Goal: Transaction & Acquisition: Purchase product/service

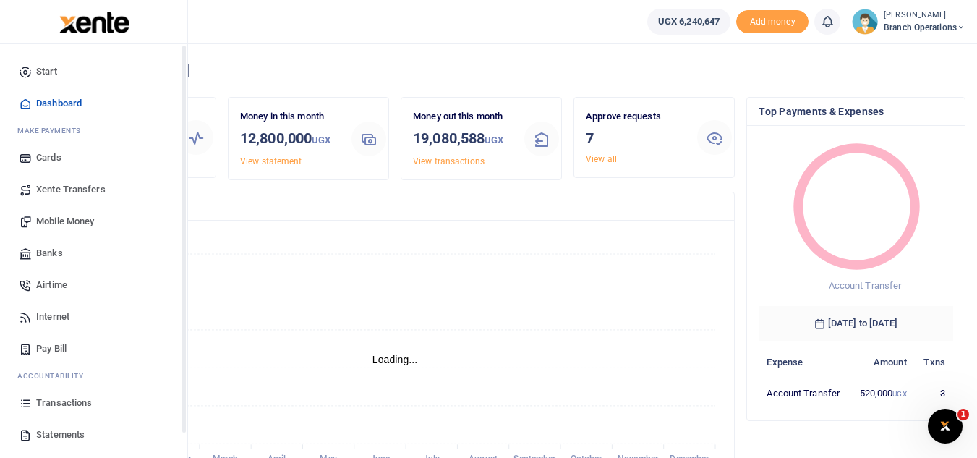
scroll to position [12, 12]
click at [68, 224] on span "Mobile Money" at bounding box center [65, 221] width 58 height 14
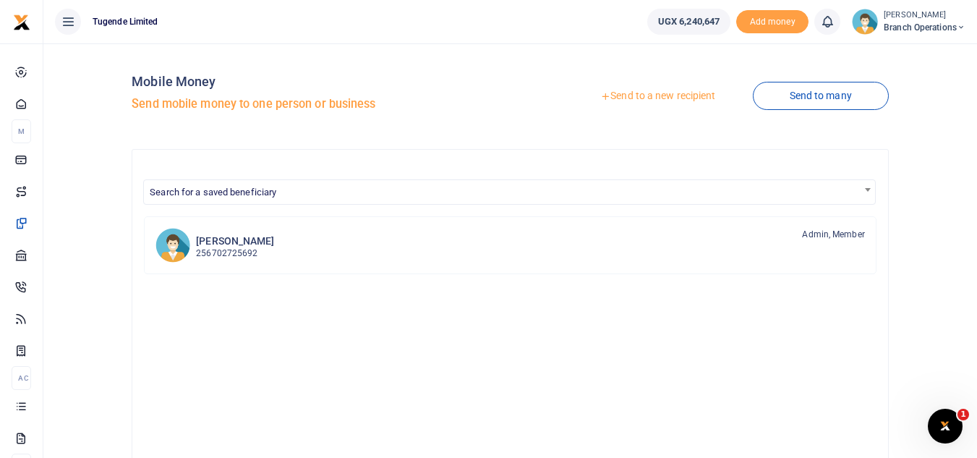
click at [640, 85] on link "Send to a new recipient" at bounding box center [658, 96] width 189 height 26
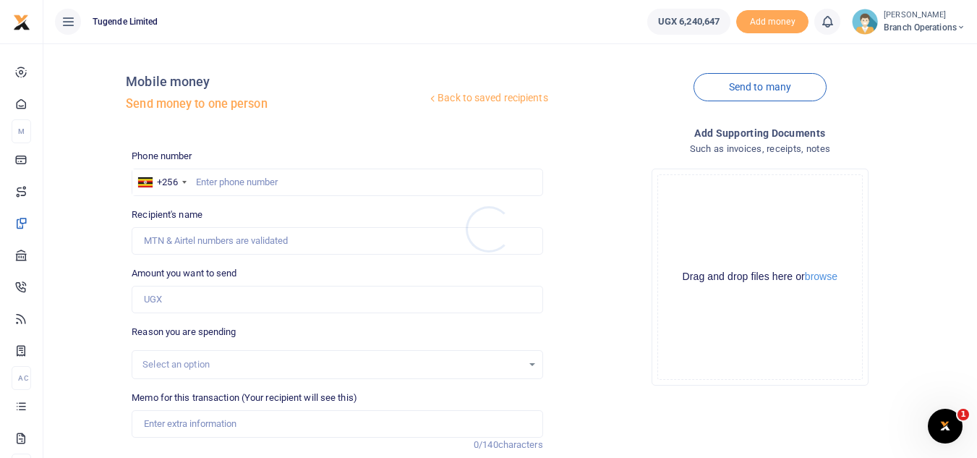
click at [264, 177] on div at bounding box center [488, 229] width 977 height 458
click at [253, 178] on input "text" at bounding box center [337, 182] width 411 height 27
paste input "755290069"
type input "755290069"
type input "Wilson Lubulwa"
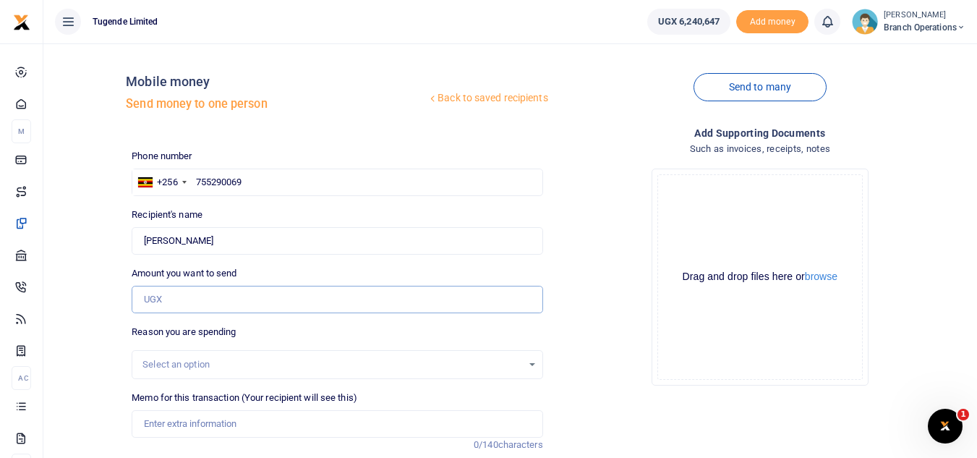
click at [247, 300] on input "Amount you want to send" at bounding box center [337, 299] width 411 height 27
click at [214, 428] on input "Memo for this transaction (Your recipient will see this)" at bounding box center [337, 423] width 411 height 27
click at [219, 302] on input "Amount you want to send" at bounding box center [337, 299] width 411 height 27
type input "30,000"
click at [397, 417] on input "Memo for this transaction (Your recipient will see this)" at bounding box center [337, 423] width 411 height 27
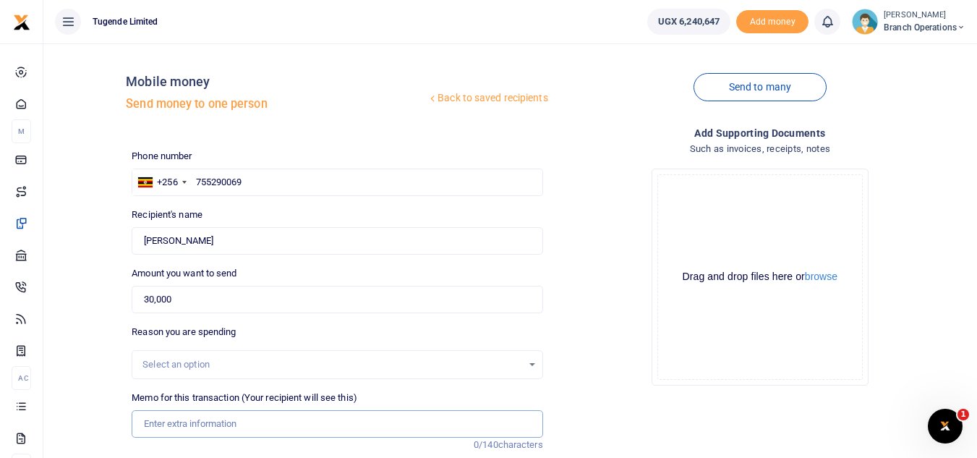
paste input "TLUG-017254 - Airtime and data for [PERSON_NAME] and [PERSON_NAME]"
click at [208, 425] on input "TLUG-017254 - Airtime and data for [PERSON_NAME] and [PERSON_NAME]" at bounding box center [337, 423] width 411 height 27
click at [171, 423] on input "TLUG-017254 Airtime and data for [PERSON_NAME] and [PERSON_NAME]" at bounding box center [337, 423] width 411 height 27
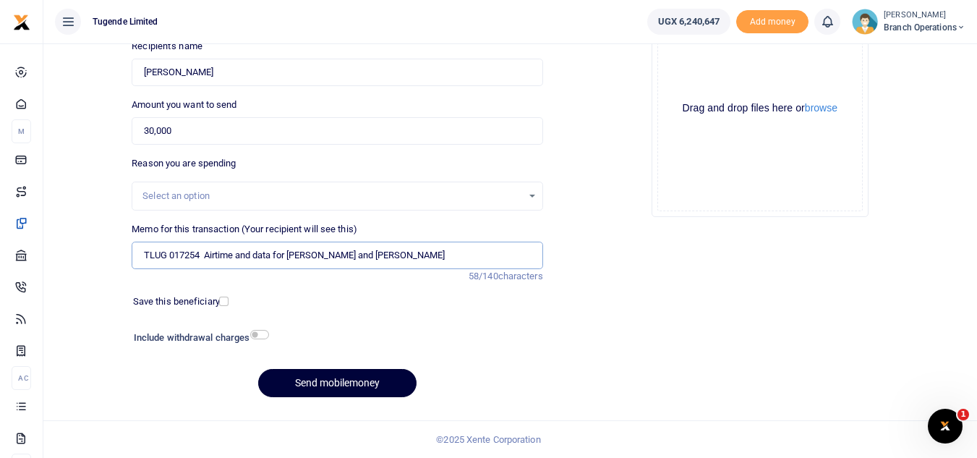
type input "TLUG 017254 Airtime and data for [PERSON_NAME] and [PERSON_NAME]"
click at [320, 376] on button "Send mobilemoney" at bounding box center [337, 383] width 158 height 28
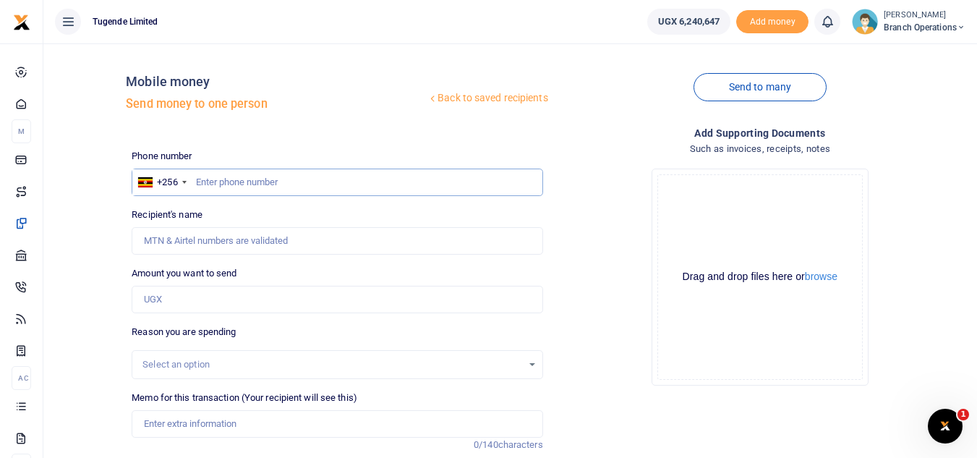
click at [407, 179] on input "text" at bounding box center [337, 182] width 411 height 27
paste input "781294567"
type input "781294567"
click at [248, 312] on input "Amount you want to send" at bounding box center [337, 299] width 411 height 27
type input "Wilson Lubulwa"
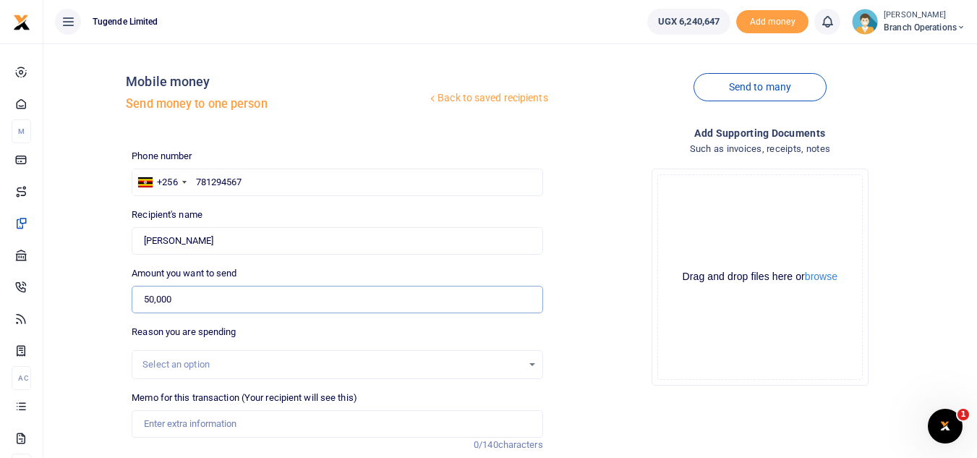
type input "50,000"
click at [230, 415] on input "Memo for this transaction (Your recipient will see this)" at bounding box center [337, 423] width 411 height 27
paste input "TLUG-017254 - Airtime and data for [PERSON_NAME] and [PERSON_NAME]"
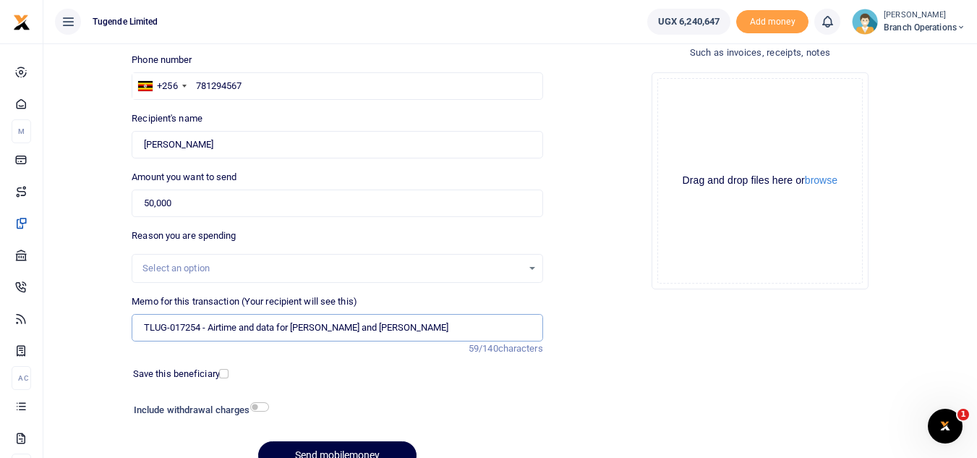
scroll to position [97, 0]
click at [206, 329] on input "TLUG-017254 - Airtime and data for Wilson Lubulwa and Moses" at bounding box center [337, 326] width 411 height 27
click at [169, 329] on input "TLUG-017254 Airtime and data for Wilson Lubulwa and Moses" at bounding box center [337, 326] width 411 height 27
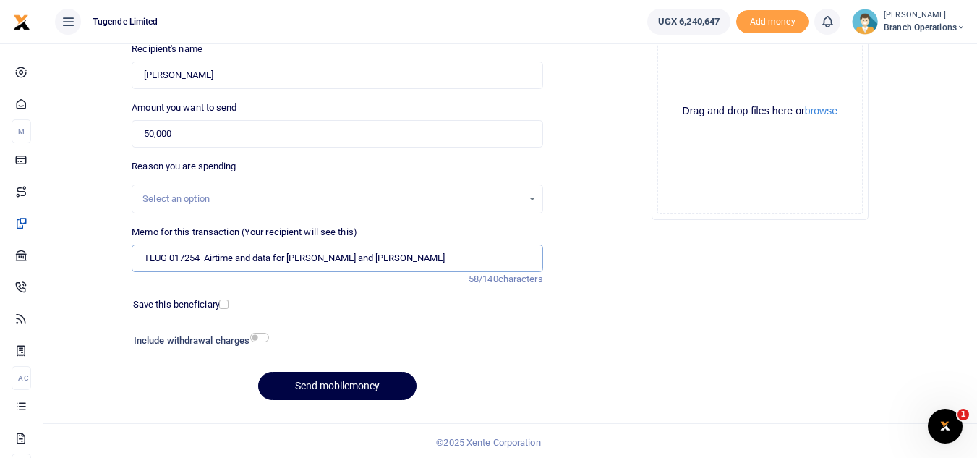
scroll to position [166, 0]
type input "TLUG 017254 Airtime and data for Wilson Lubulwa and Moses"
click at [347, 391] on button "Send mobilemoney" at bounding box center [337, 385] width 158 height 28
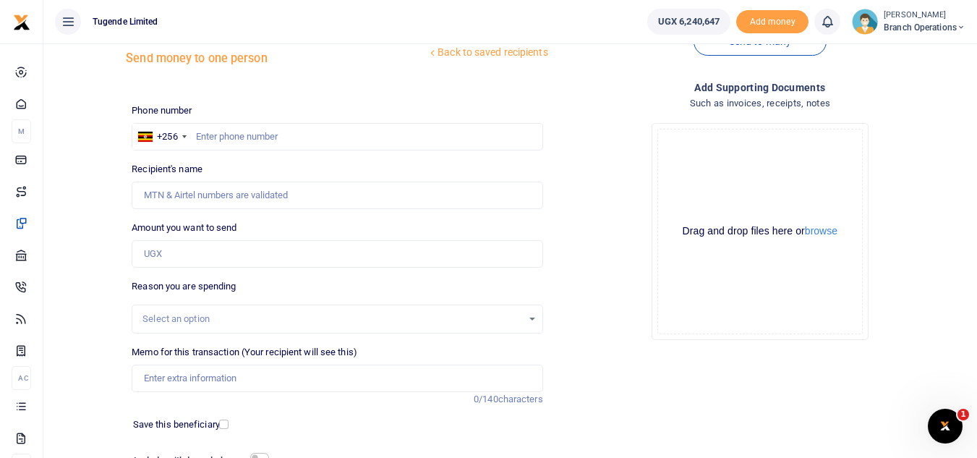
scroll to position [38, 0]
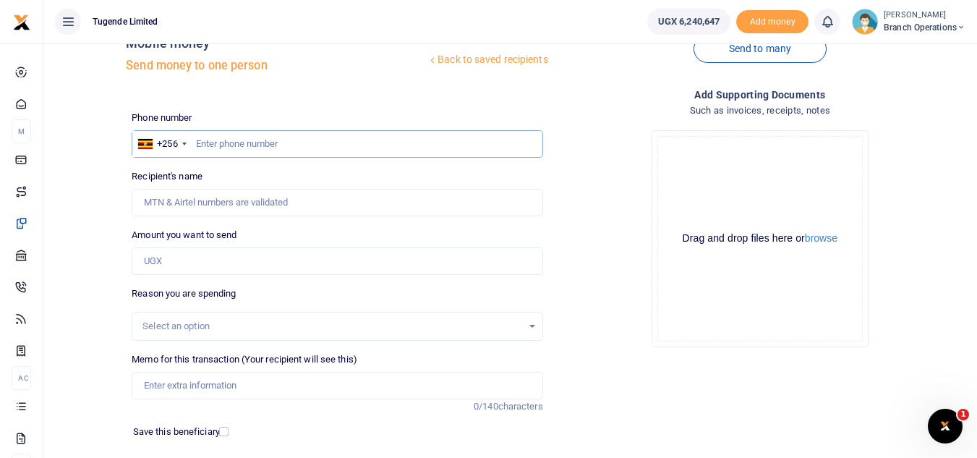
click at [303, 152] on input "text" at bounding box center [337, 143] width 411 height 27
paste input "0756628536"
type input "0756628536"
type input "Moses Sserwoga"
type input "0"
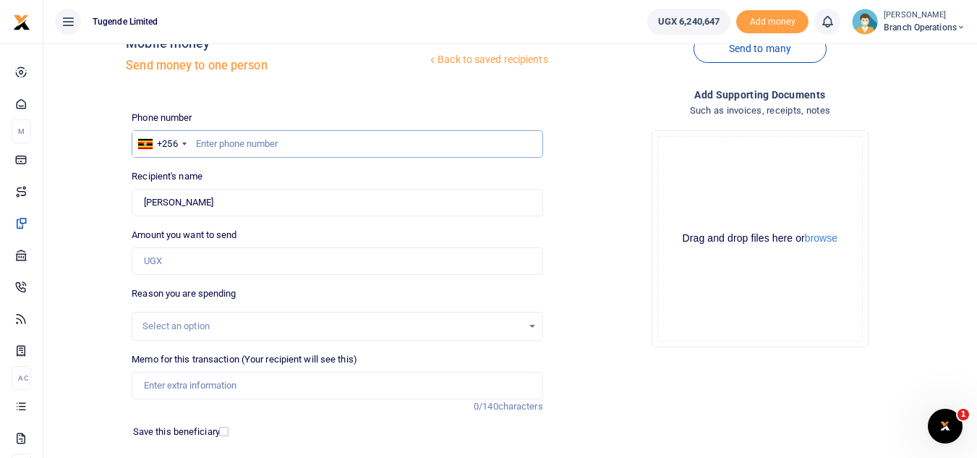
paste input "763338415"
type input "763338415"
click at [203, 266] on input "Amount you want to send" at bounding box center [337, 260] width 411 height 27
type input "80,000"
click at [337, 386] on input "Memo for this transaction (Your recipient will see this)" at bounding box center [337, 385] width 411 height 27
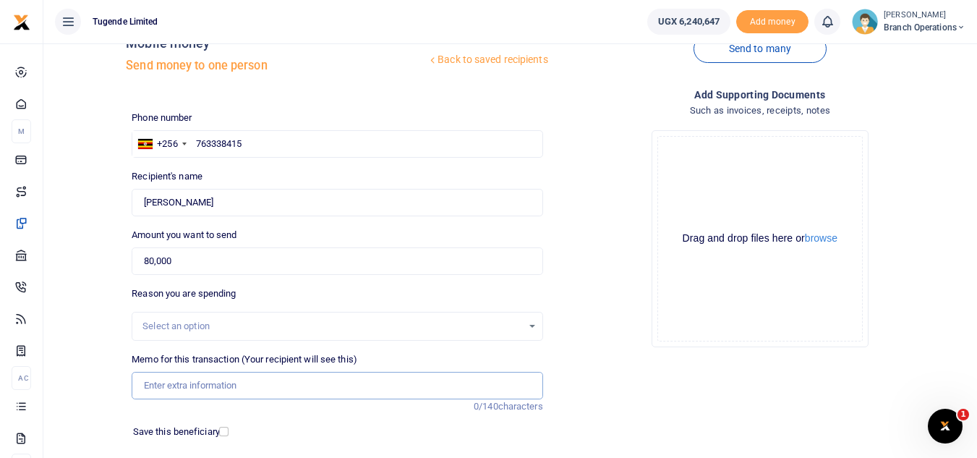
paste input "TLUG-017254 - Airtime and data for Wilson Lubulwa and Moses"
click at [206, 385] on input "TLUG-017254 - Airtime and data for Wilson Lubulwa and Moses" at bounding box center [337, 385] width 411 height 27
click at [171, 385] on input "TLUG-017254 Airtime and data for Wilson Lubulwa and Moses" at bounding box center [337, 385] width 411 height 27
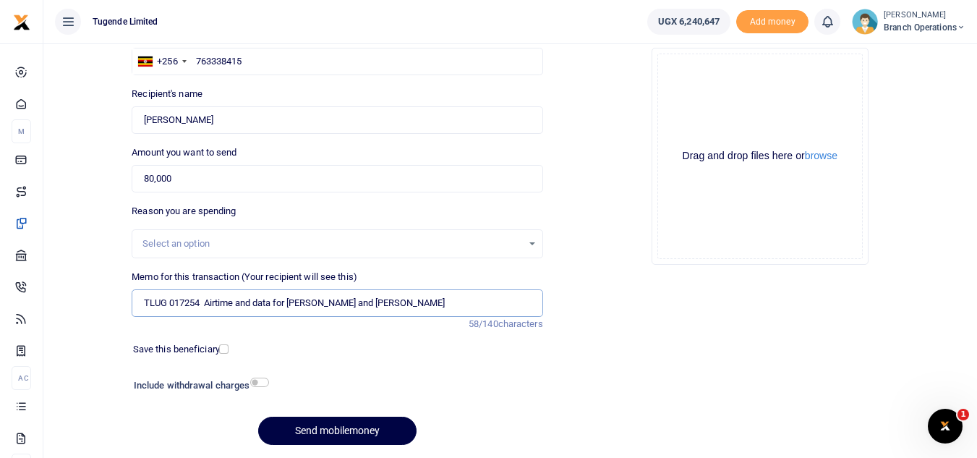
scroll to position [124, 0]
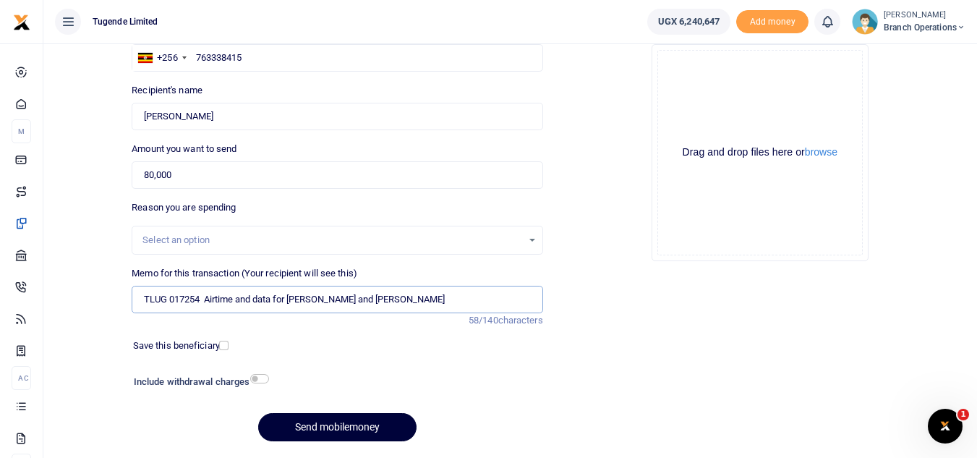
type input "TLUG 017254 Airtime and data for Wilson Lubulwa and Moses"
click at [331, 426] on button "Send mobilemoney" at bounding box center [337, 427] width 158 height 28
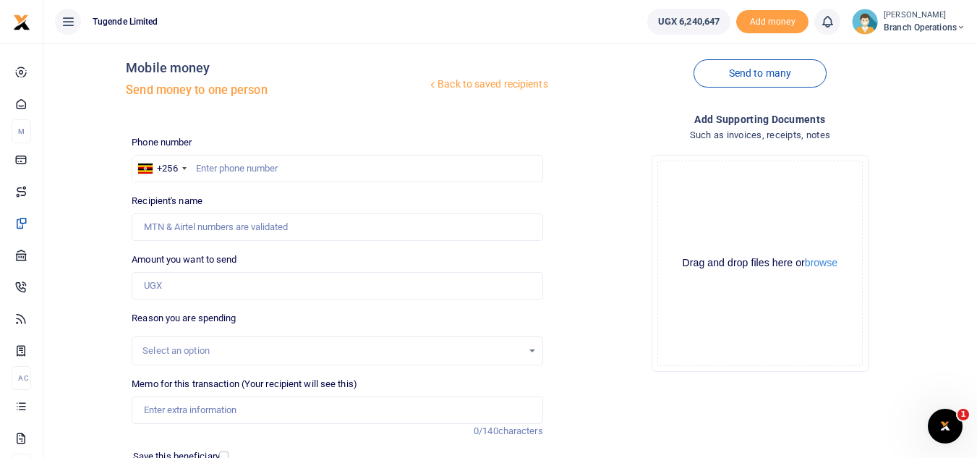
scroll to position [13, 0]
click at [296, 166] on input "text" at bounding box center [337, 169] width 411 height 27
paste input "788016060"
type input "788016060"
type input "Felix Abednego"
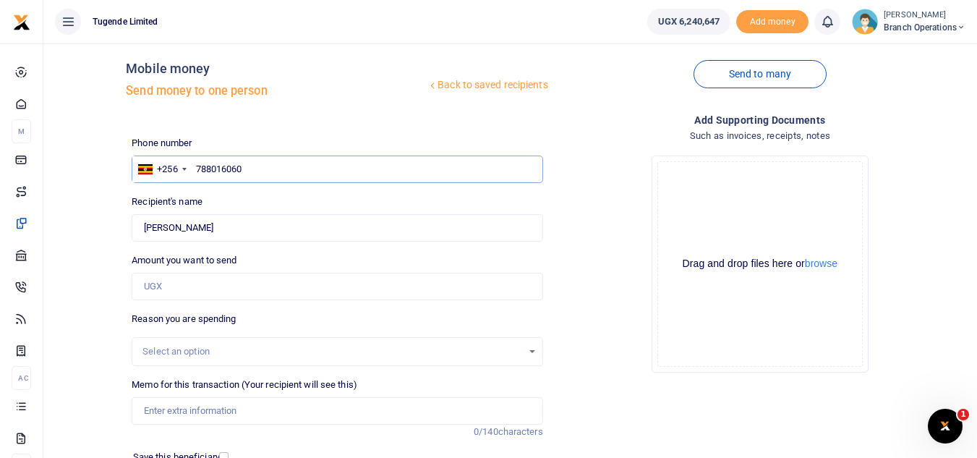
type input "788016060"
click at [254, 283] on input "Amount you want to send" at bounding box center [337, 286] width 411 height 27
type input "250,000"
click at [243, 419] on input "Memo for this transaction (Your recipient will see this)" at bounding box center [337, 410] width 411 height 27
click at [282, 410] on input "Memo for this transaction (Your recipient will see this)" at bounding box center [337, 410] width 411 height 27
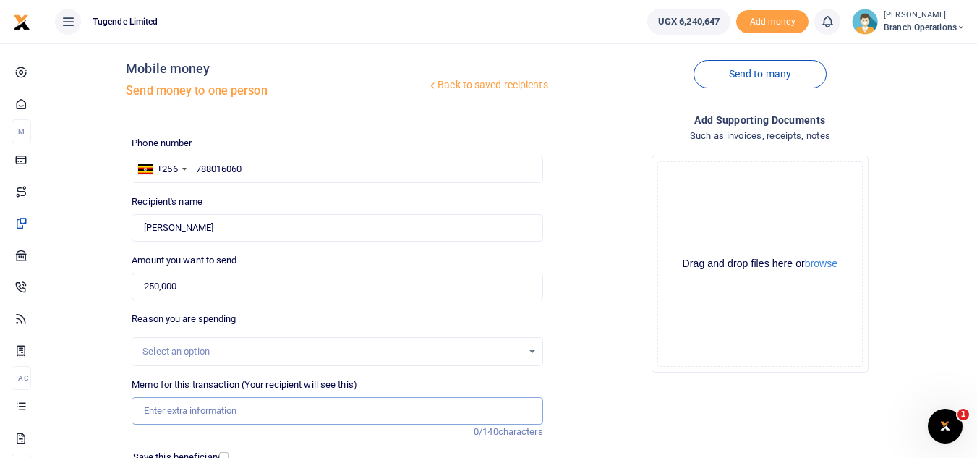
paste input "TLUG-017258 - Temporary Relocation Facilitation for Felix Ab"
click at [209, 415] on input "TLUG-017258 - Temporary Relocation Facilitation for Felix Ab" at bounding box center [337, 410] width 411 height 27
click at [167, 410] on input "TLUG-017258 Temporary Relocation Facilitation for Felix Ab" at bounding box center [337, 410] width 411 height 27
click at [173, 410] on input "TLUG-017258 Temporary Relocation Facilitation for Felix Ab" at bounding box center [337, 410] width 411 height 27
click at [171, 410] on input "TLUG-017258 Temporary Relocation Facilitation for Felix Ab" at bounding box center [337, 410] width 411 height 27
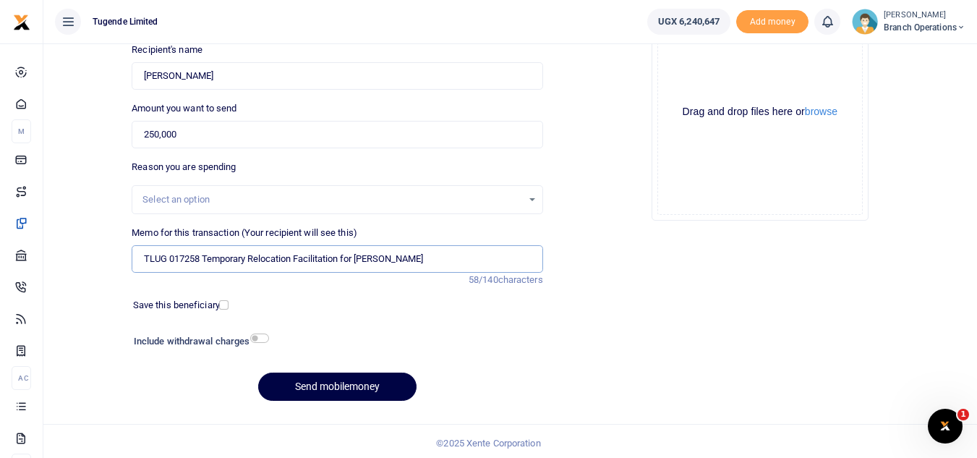
scroll to position [169, 0]
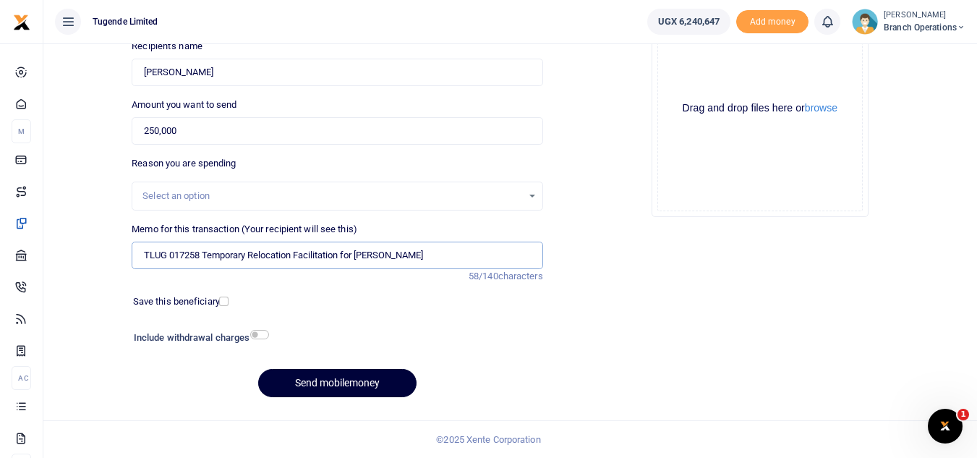
type input "TLUG 017258 Temporary Relocation Facilitation for Felix Ab"
click at [289, 376] on button "Send mobilemoney" at bounding box center [337, 383] width 158 height 28
